Goal: Task Accomplishment & Management: Use online tool/utility

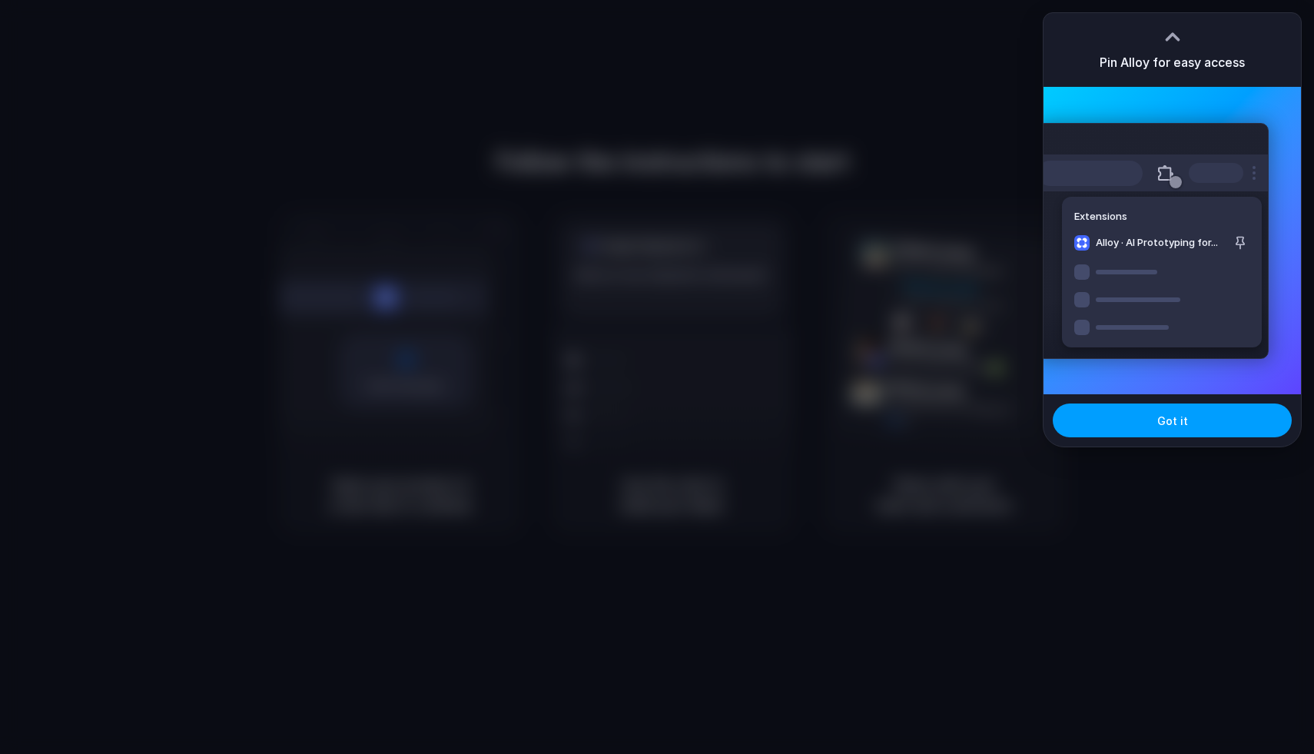
click at [1178, 428] on button "Got it" at bounding box center [1172, 420] width 239 height 34
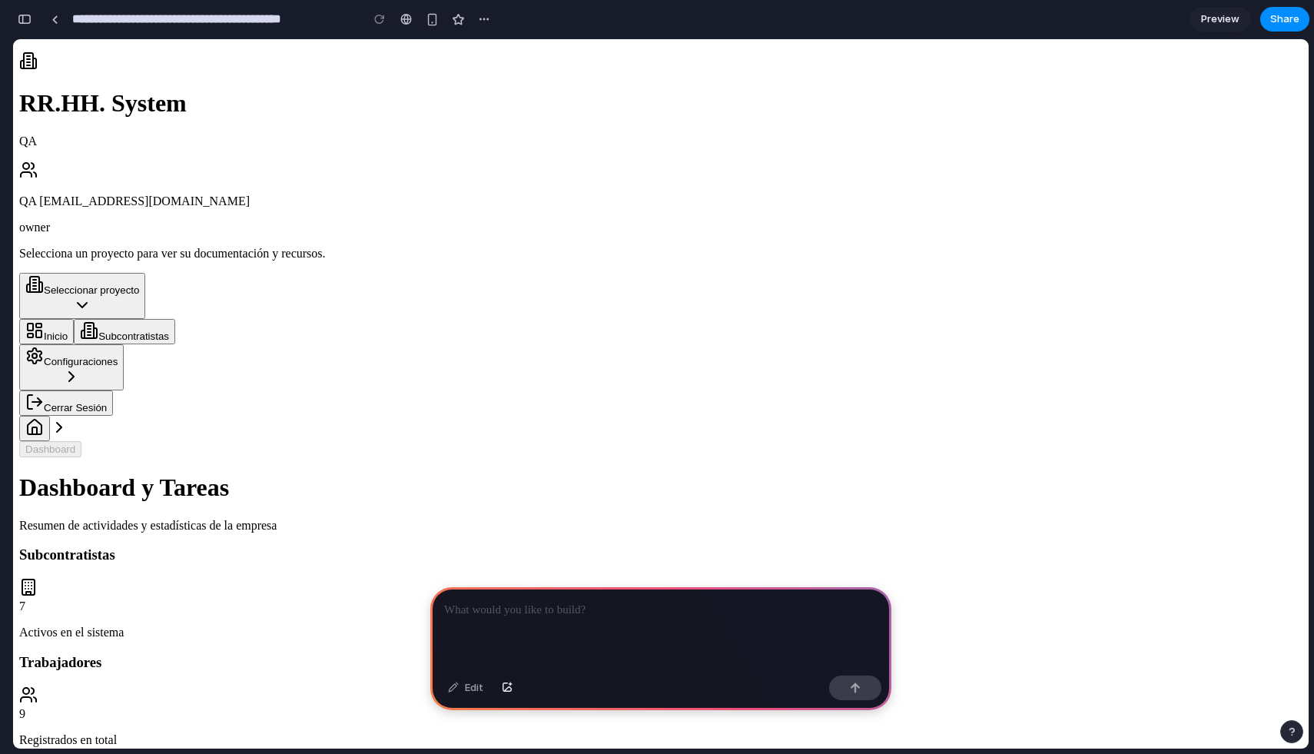
click at [505, 618] on div at bounding box center [660, 628] width 461 height 82
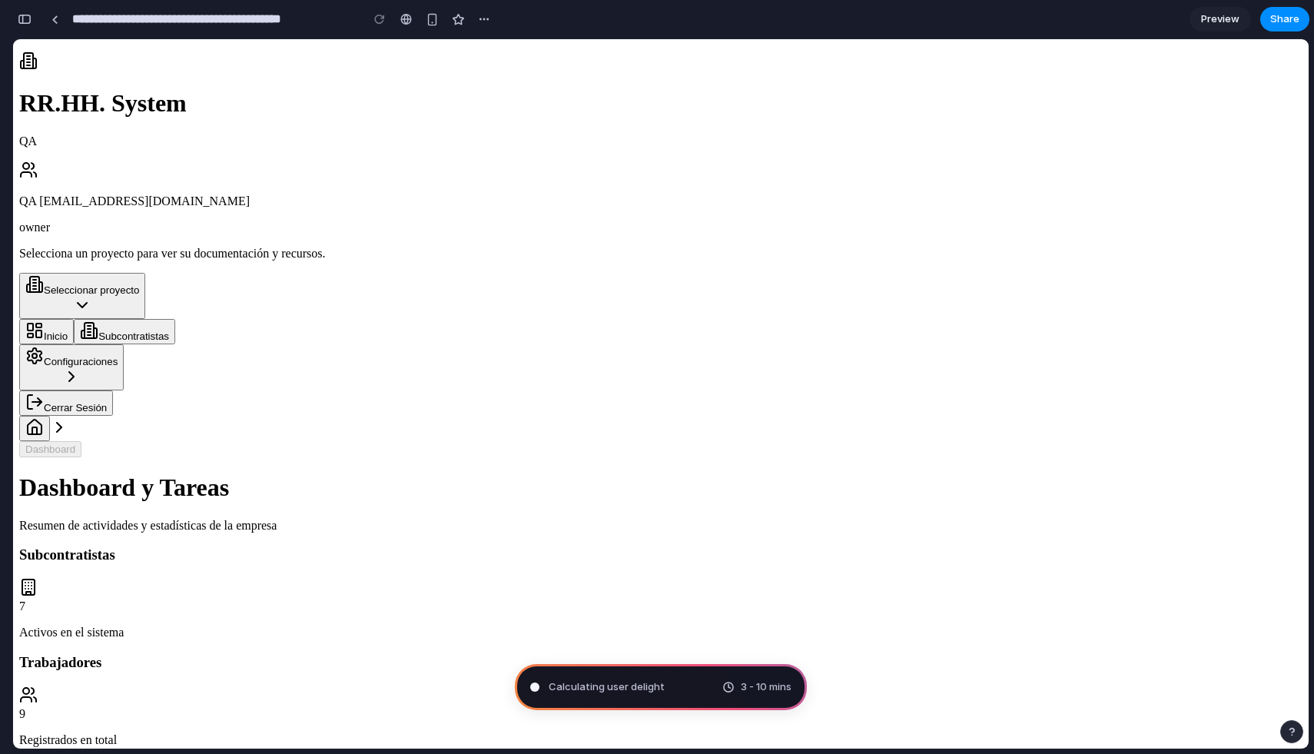
click at [682, 685] on div "Calculating user delight 3 - 10 mins" at bounding box center [661, 687] width 292 height 46
type input "**********"
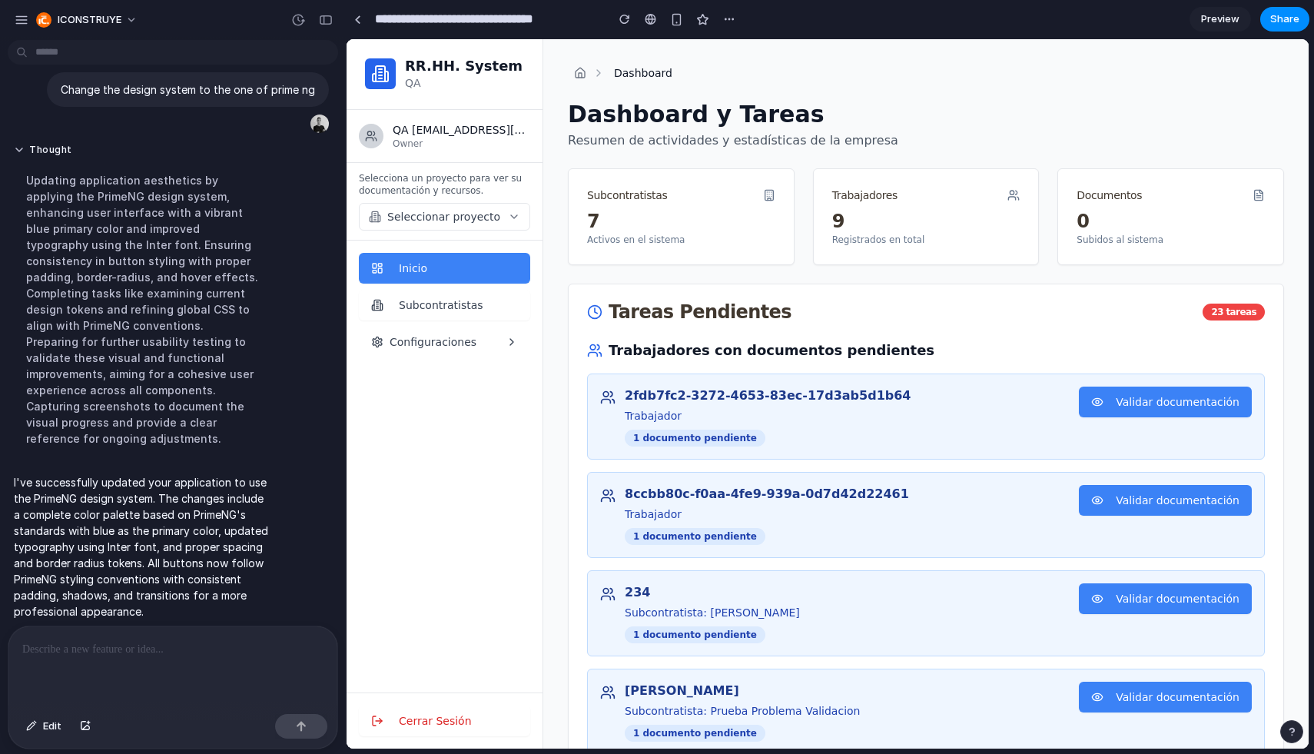
click at [433, 347] on span "Configuraciones" at bounding box center [433, 341] width 87 height 15
click at [500, 337] on button "Configuraciones" at bounding box center [444, 342] width 171 height 31
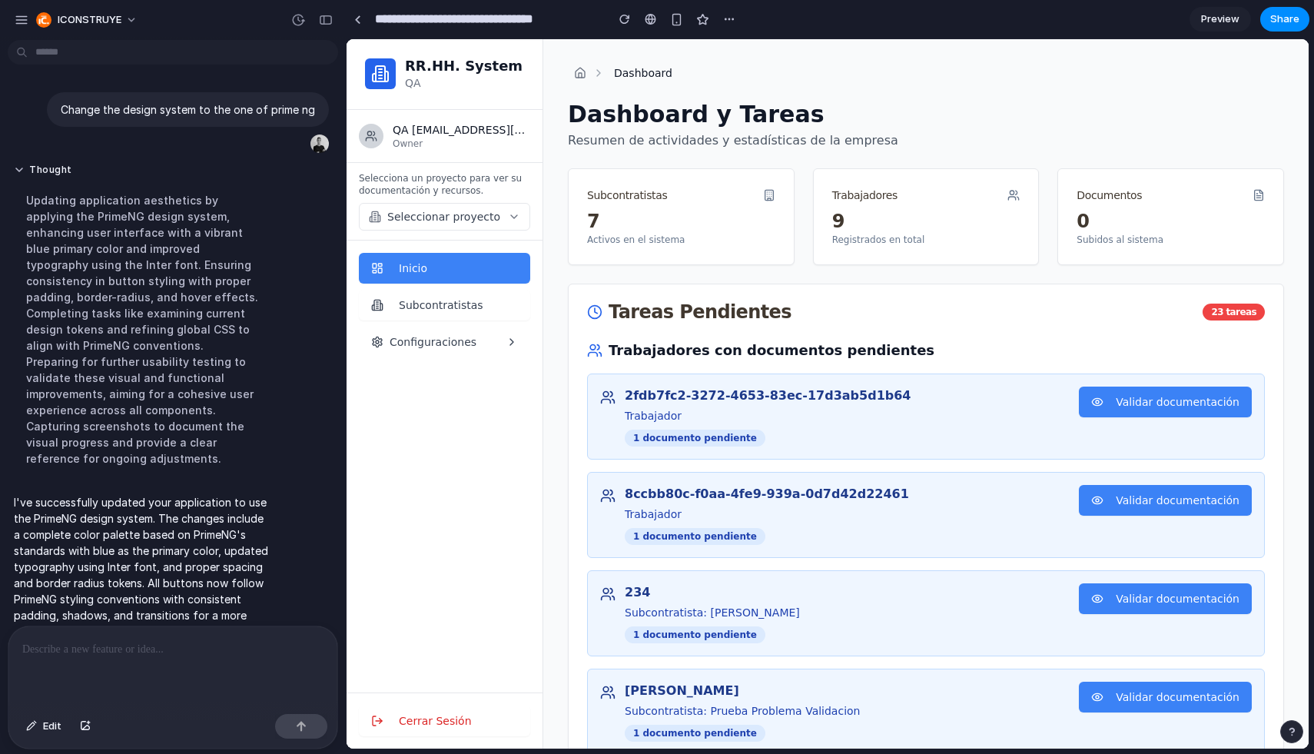
scroll to position [20, 0]
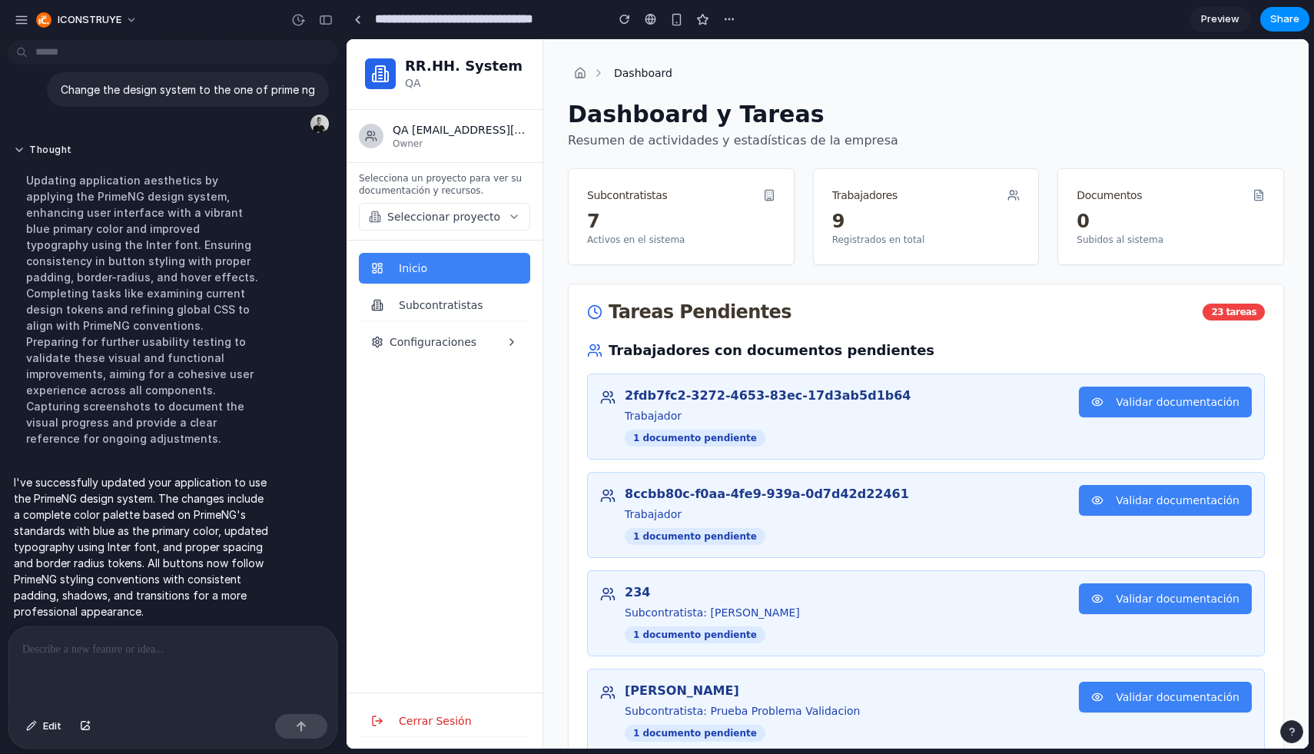
click at [439, 310] on button "Subcontratistas" at bounding box center [444, 305] width 171 height 31
click at [454, 334] on span "Configuraciones" at bounding box center [433, 341] width 87 height 15
click at [476, 219] on span "Seleccionar proyecto" at bounding box center [443, 216] width 113 height 15
click at [479, 303] on button "Subcontratistas" at bounding box center [444, 305] width 171 height 31
click at [477, 330] on button "Configuraciones" at bounding box center [444, 342] width 171 height 31
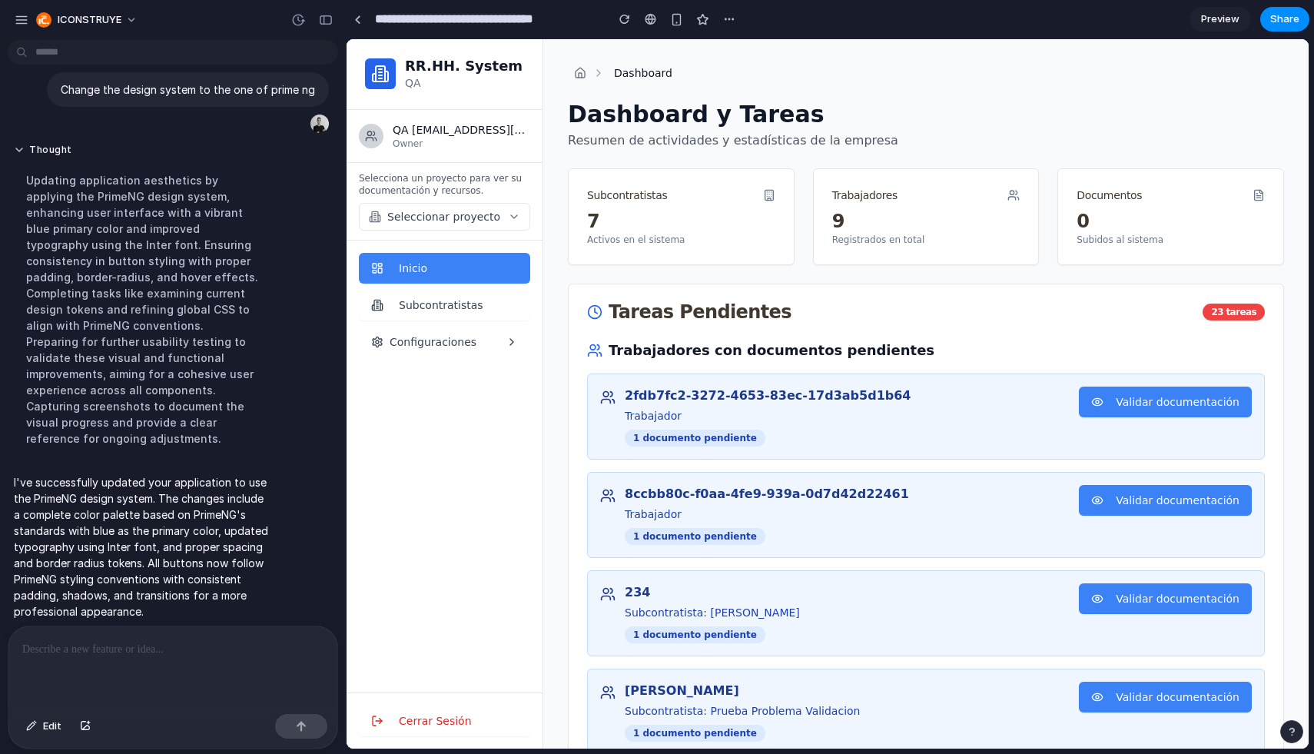
click at [513, 217] on button "Seleccionar proyecto" at bounding box center [444, 217] width 171 height 28
click at [450, 721] on button "Cerrar Sesión" at bounding box center [444, 720] width 171 height 31
click at [1206, 400] on button "Validar documentación" at bounding box center [1165, 401] width 173 height 31
click at [528, 218] on button "Seleccionar proyecto" at bounding box center [444, 217] width 171 height 28
click at [519, 218] on button "Seleccionar proyecto" at bounding box center [444, 217] width 171 height 28
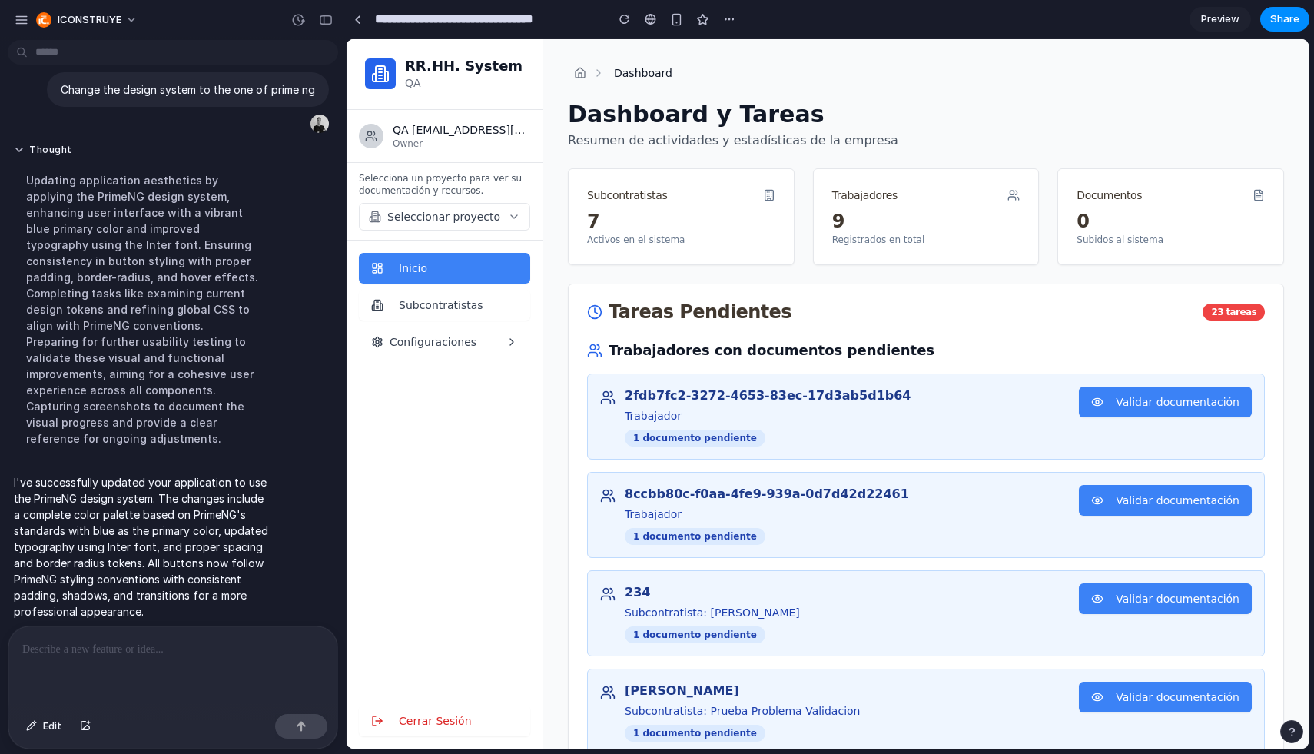
click at [187, 632] on div at bounding box center [172, 666] width 329 height 81
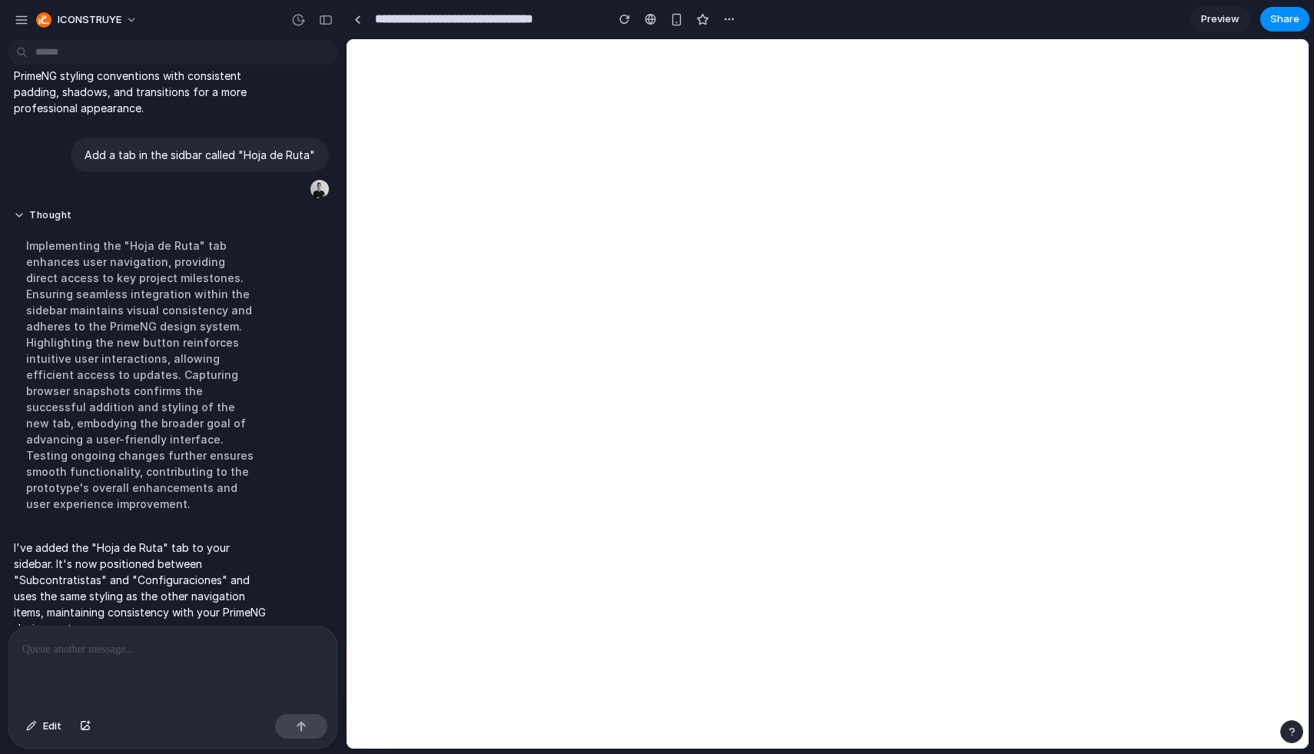
scroll to position [0, 0]
